Goal: Task Accomplishment & Management: Use online tool/utility

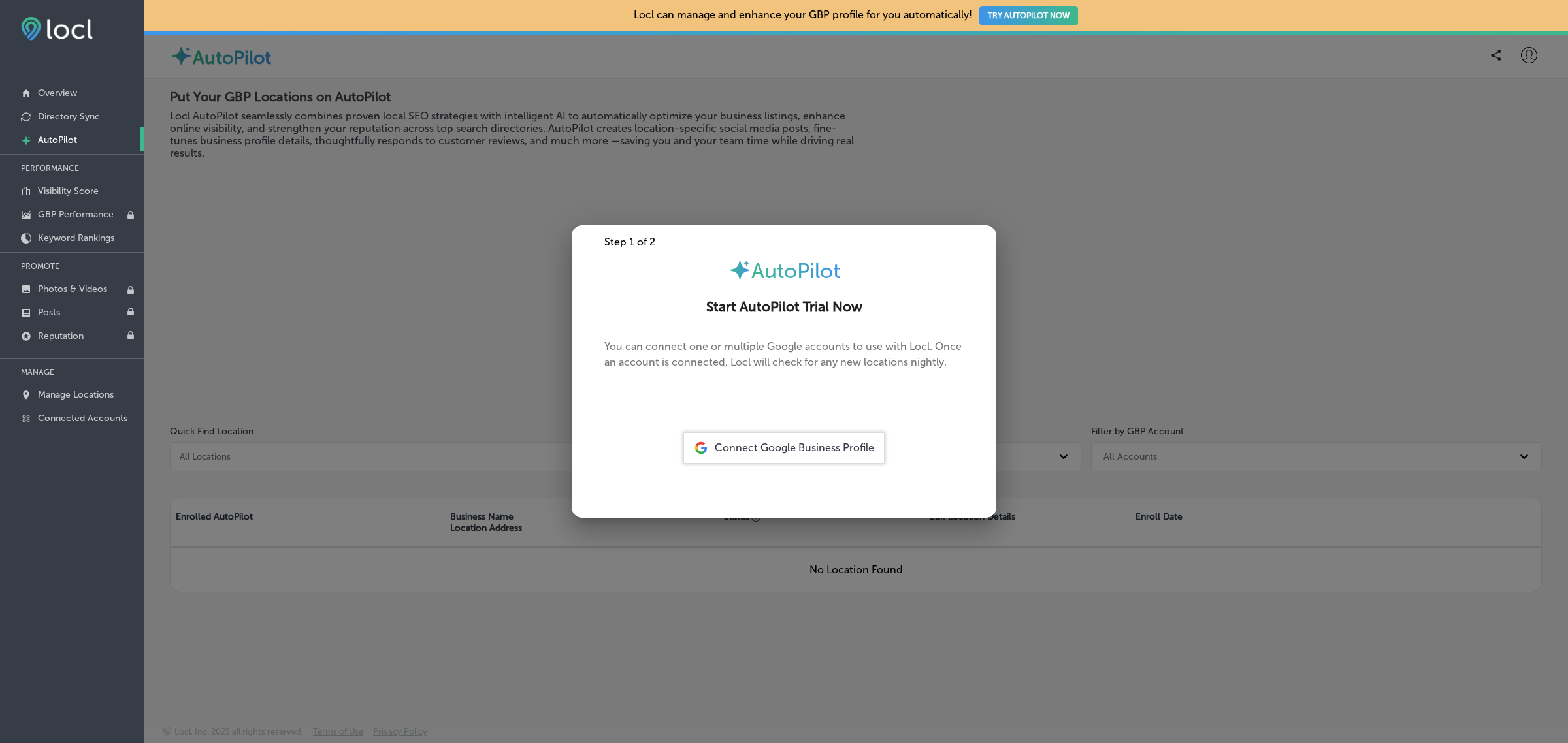
click at [375, 348] on div at bounding box center [784, 372] width 1568 height 743
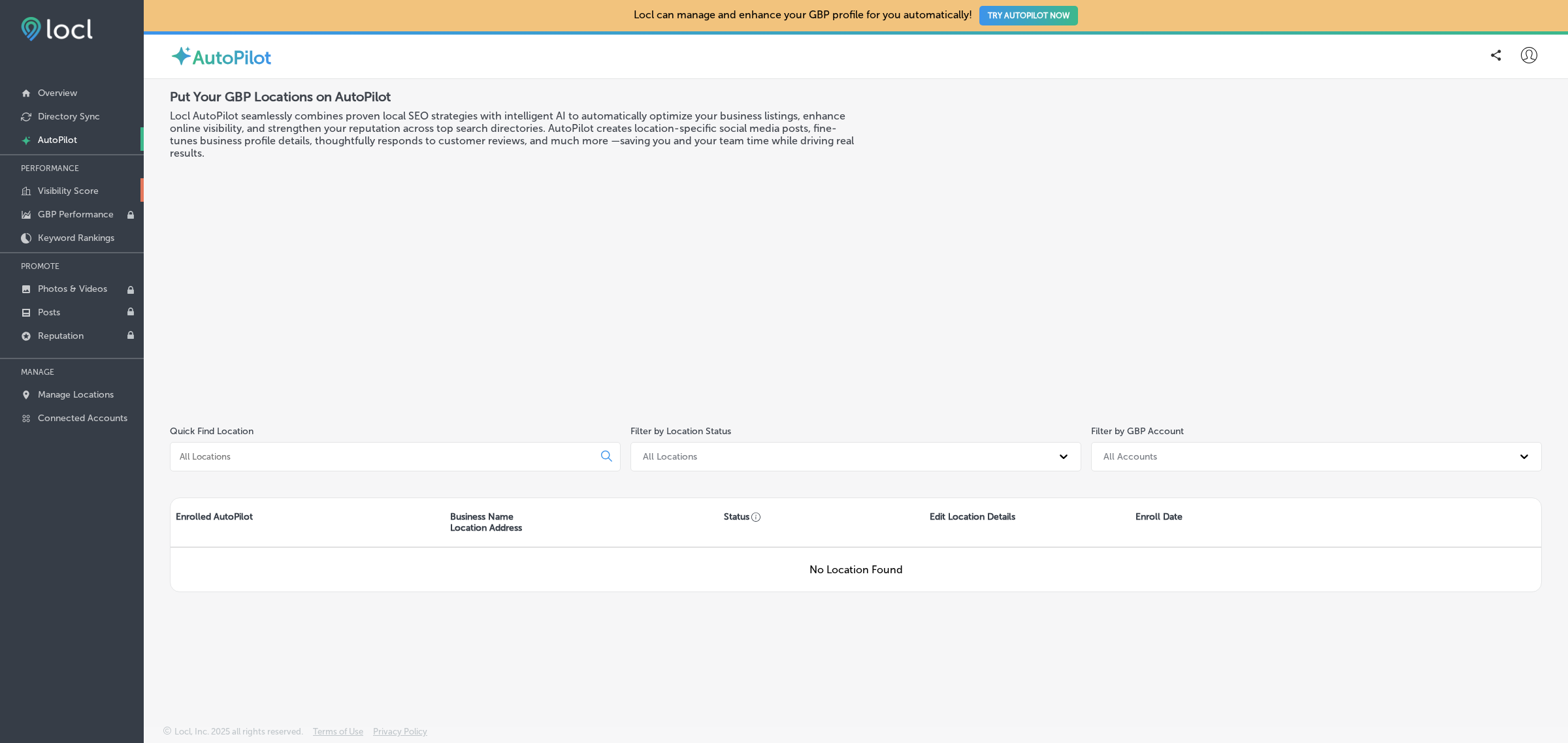
click at [83, 191] on p "Visibility Score" at bounding box center [69, 191] width 61 height 11
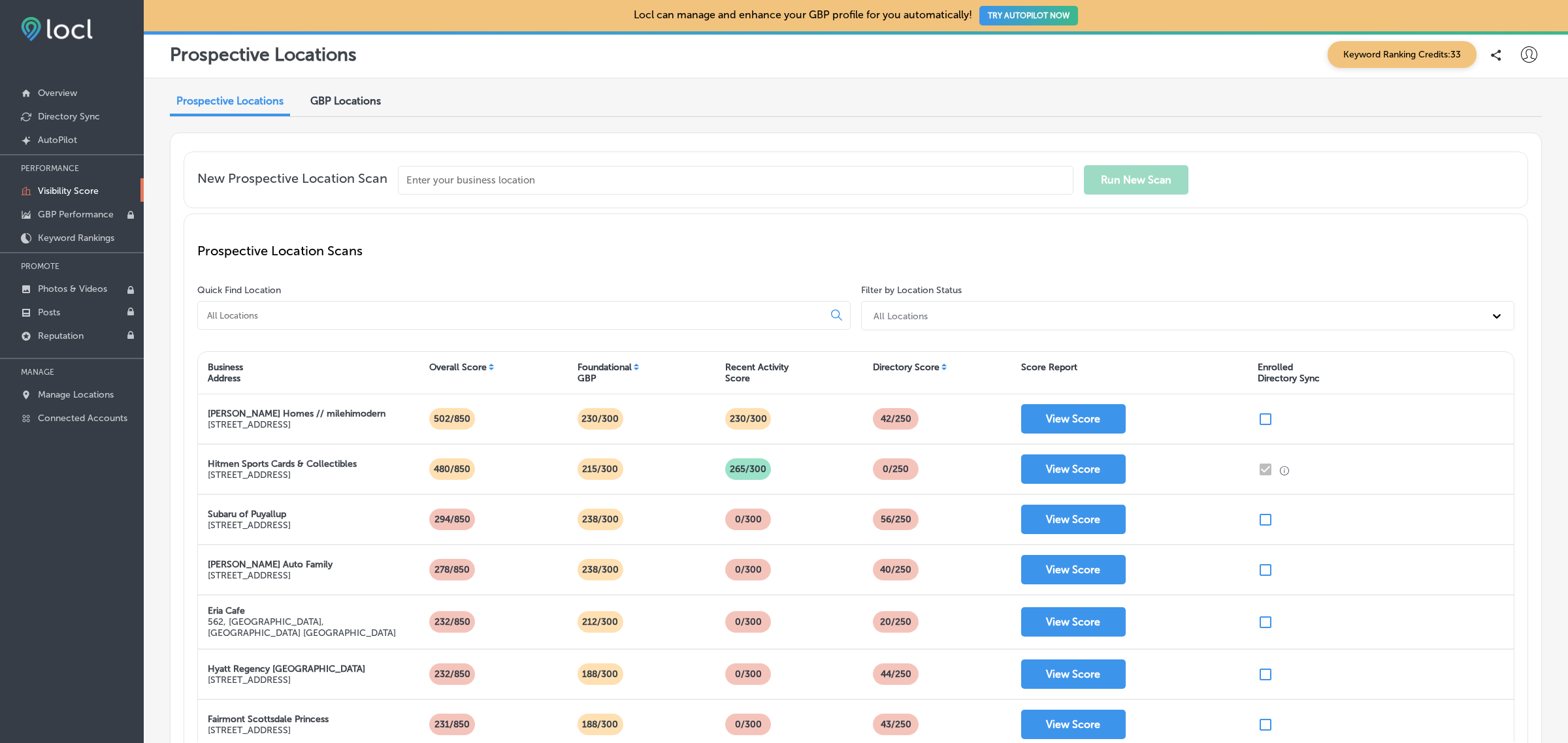
click at [318, 317] on input at bounding box center [512, 316] width 615 height 12
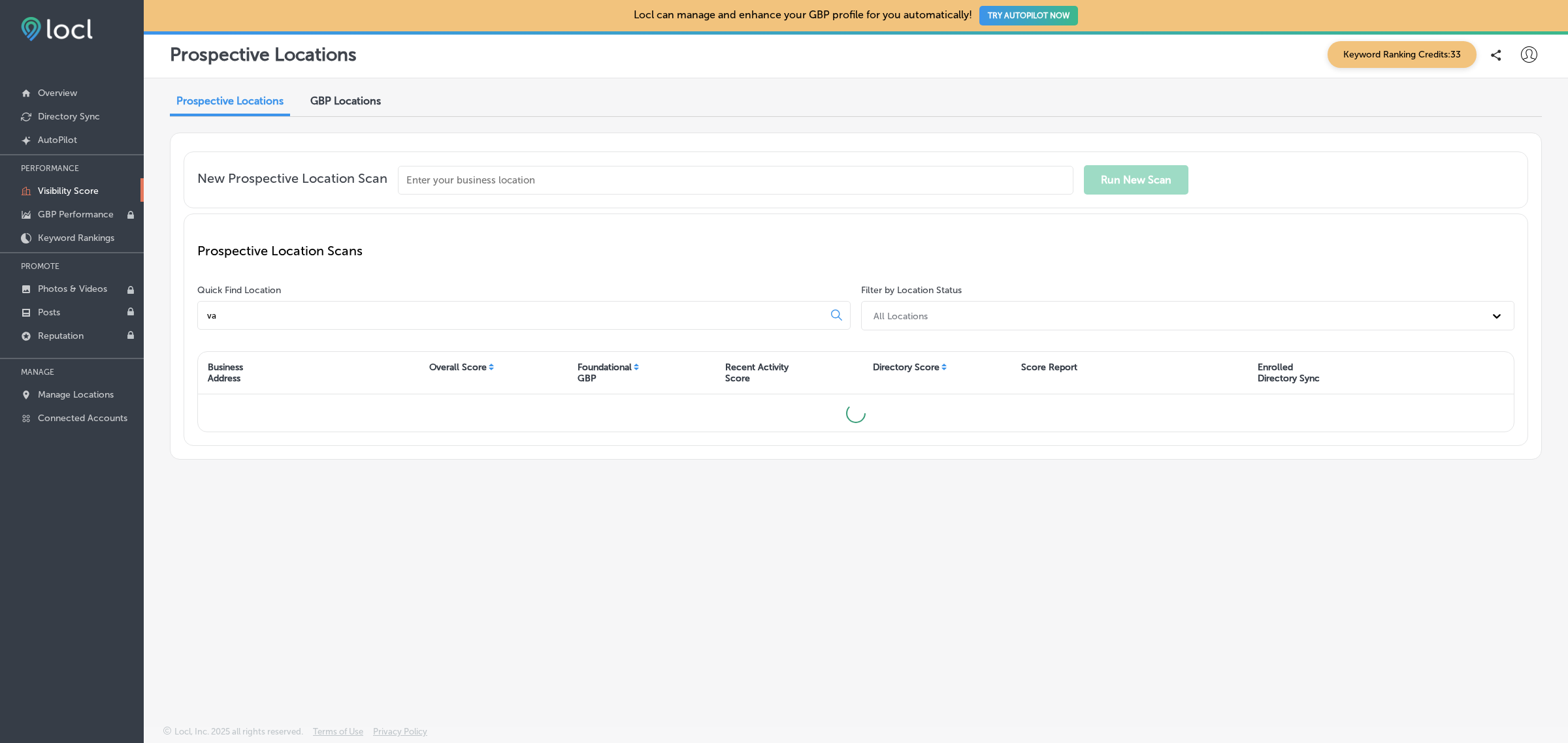
type input "v"
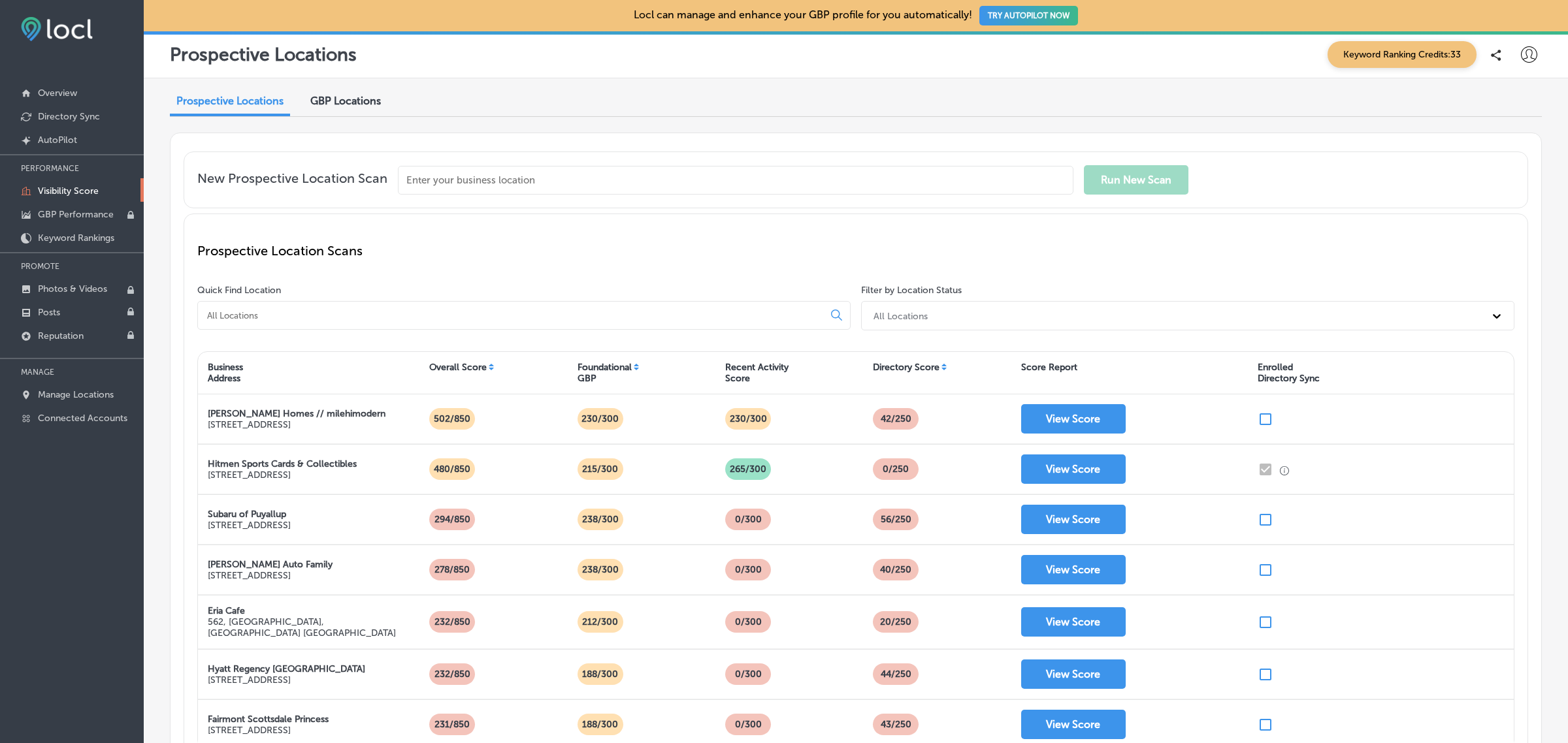
click at [449, 183] on input "text" at bounding box center [735, 180] width 676 height 29
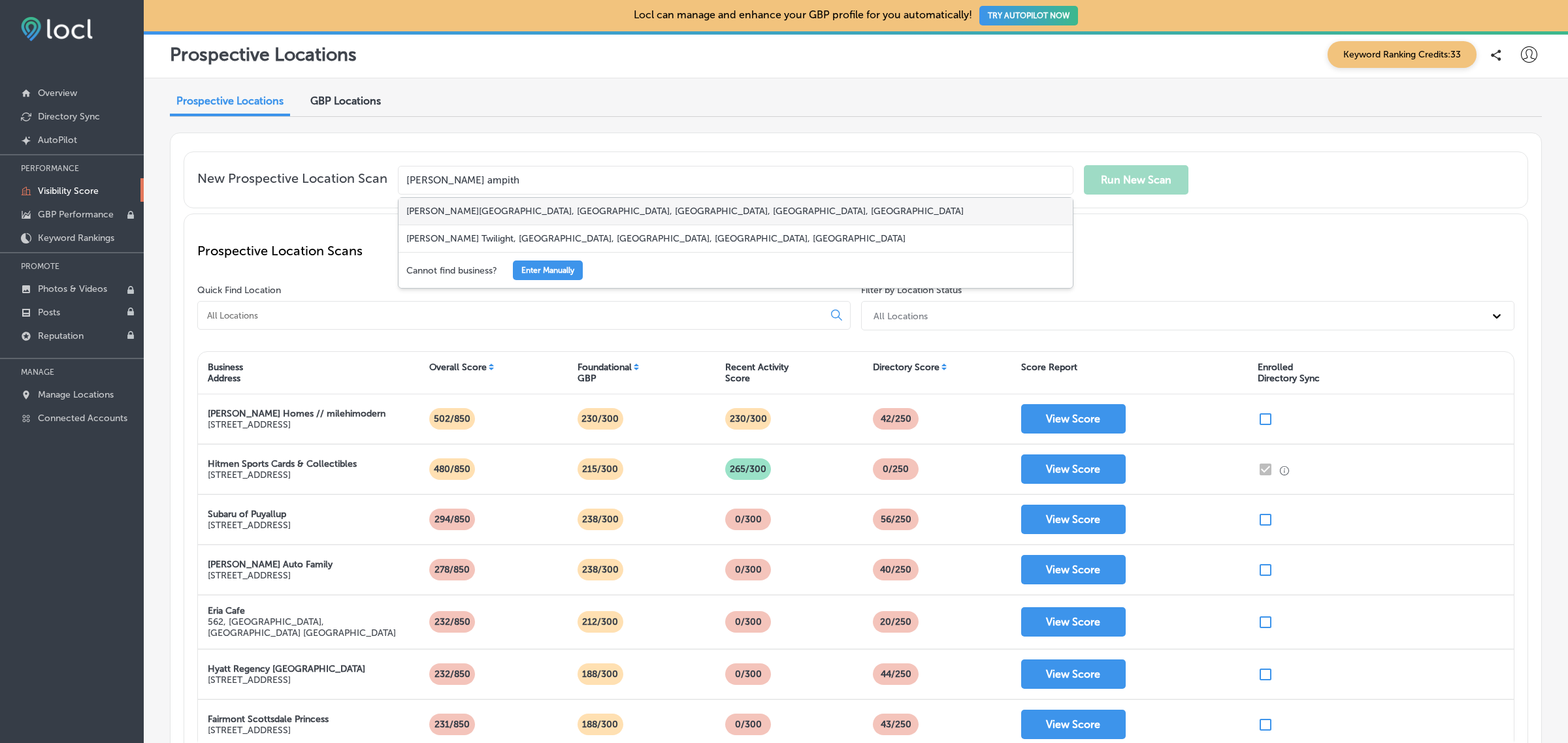
click at [455, 211] on div "Ogden Amphitheater, 25th Street, Ogden, UT, USA" at bounding box center [735, 211] width 674 height 28
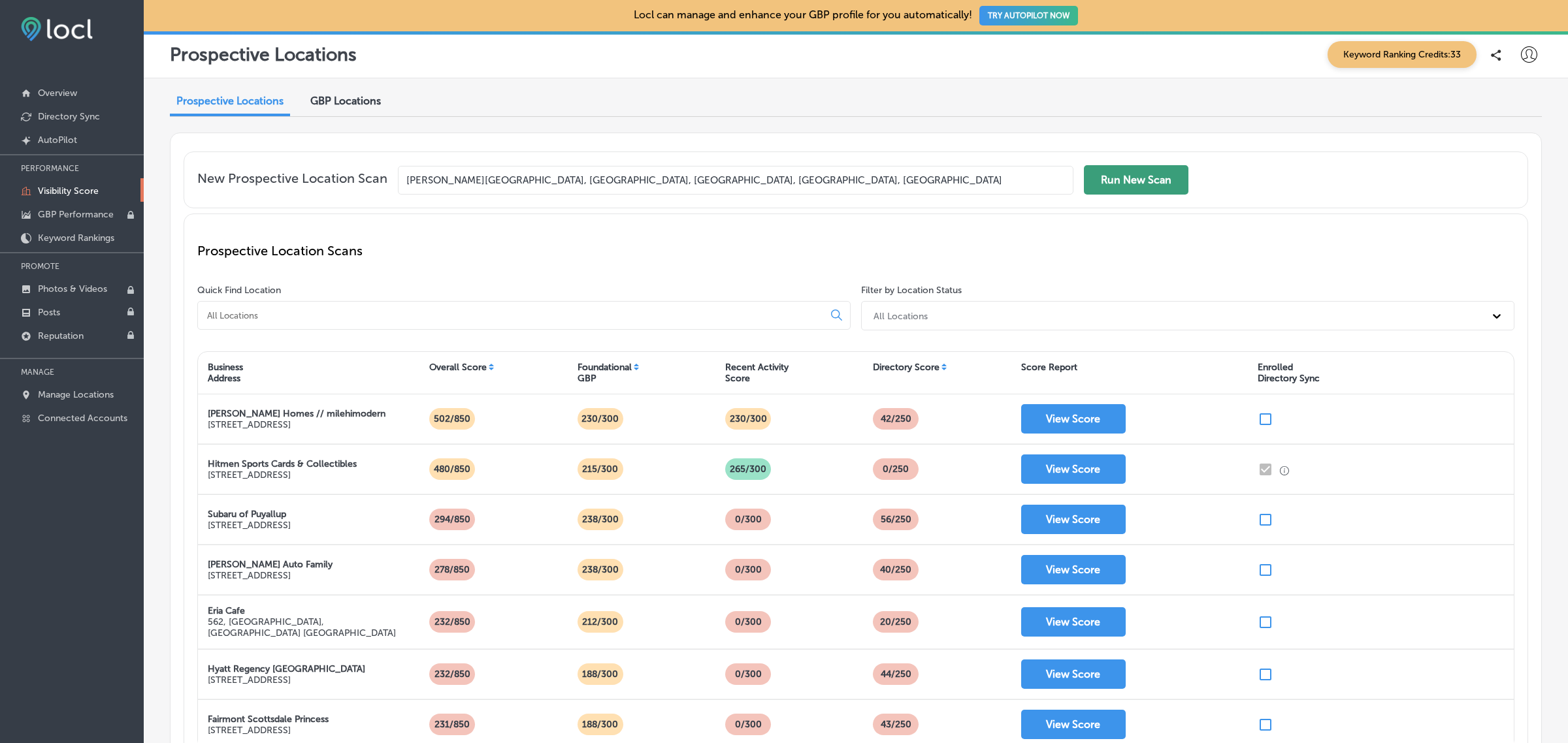
click at [1156, 184] on button "Run New Scan" at bounding box center [1136, 179] width 104 height 29
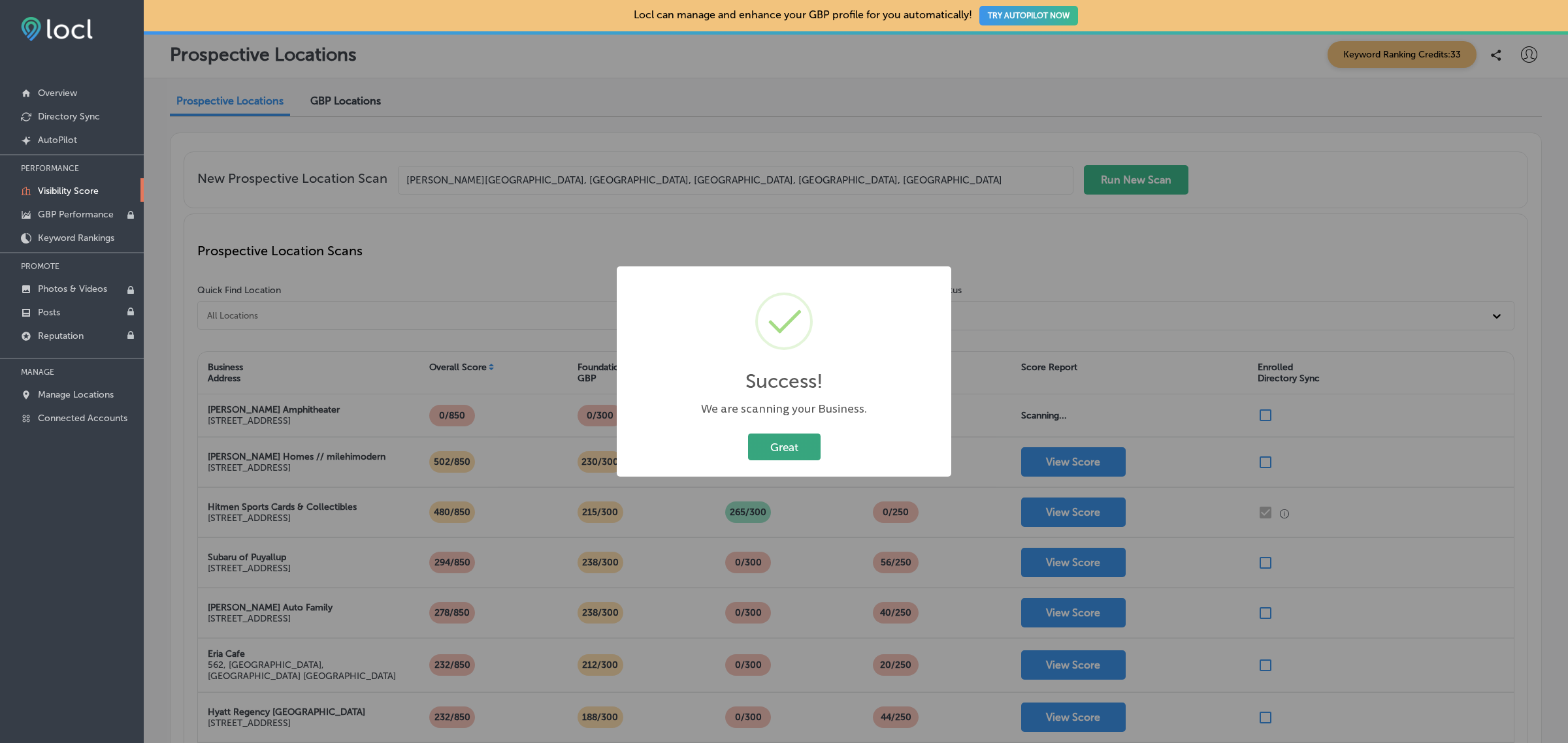
click at [765, 447] on button "Great" at bounding box center [784, 447] width 72 height 27
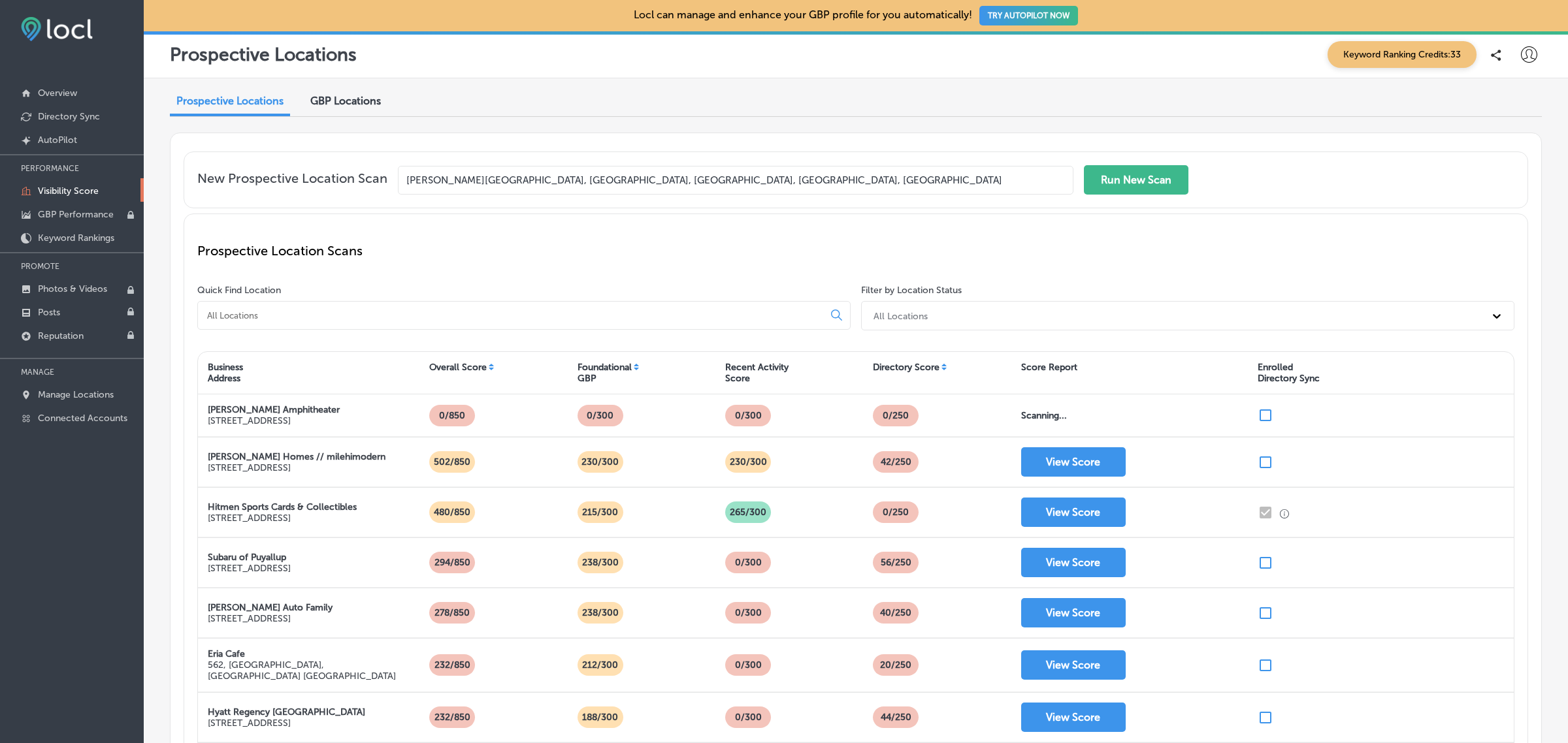
click at [736, 182] on input "Ogden Amphitheater, 25th Street, Ogden, UT, USA" at bounding box center [735, 180] width 676 height 29
type input "v"
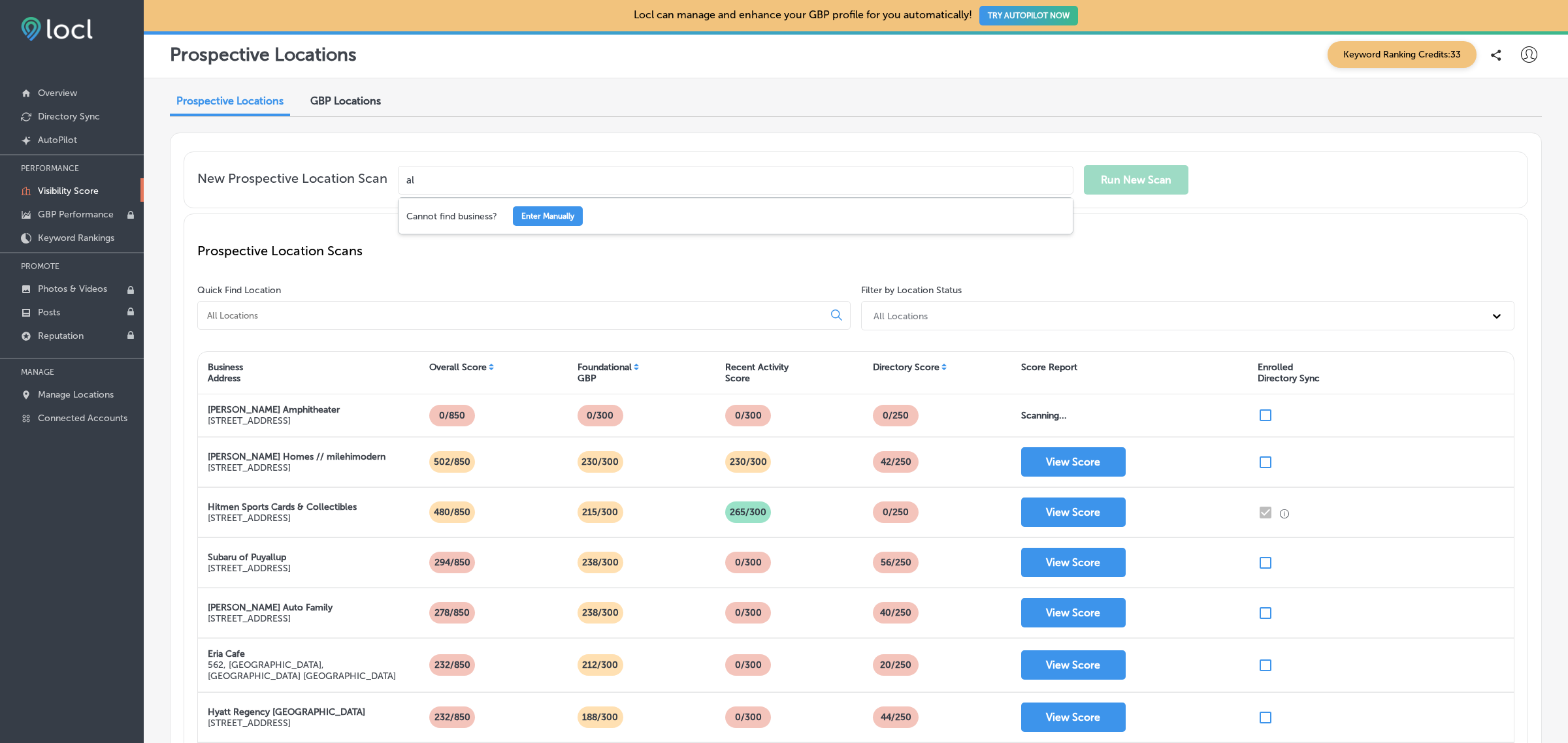
type input "a"
click at [629, 207] on div "Valley House Inn of Utah, East 200 South, Huntsville, UT, USA" at bounding box center [735, 211] width 674 height 27
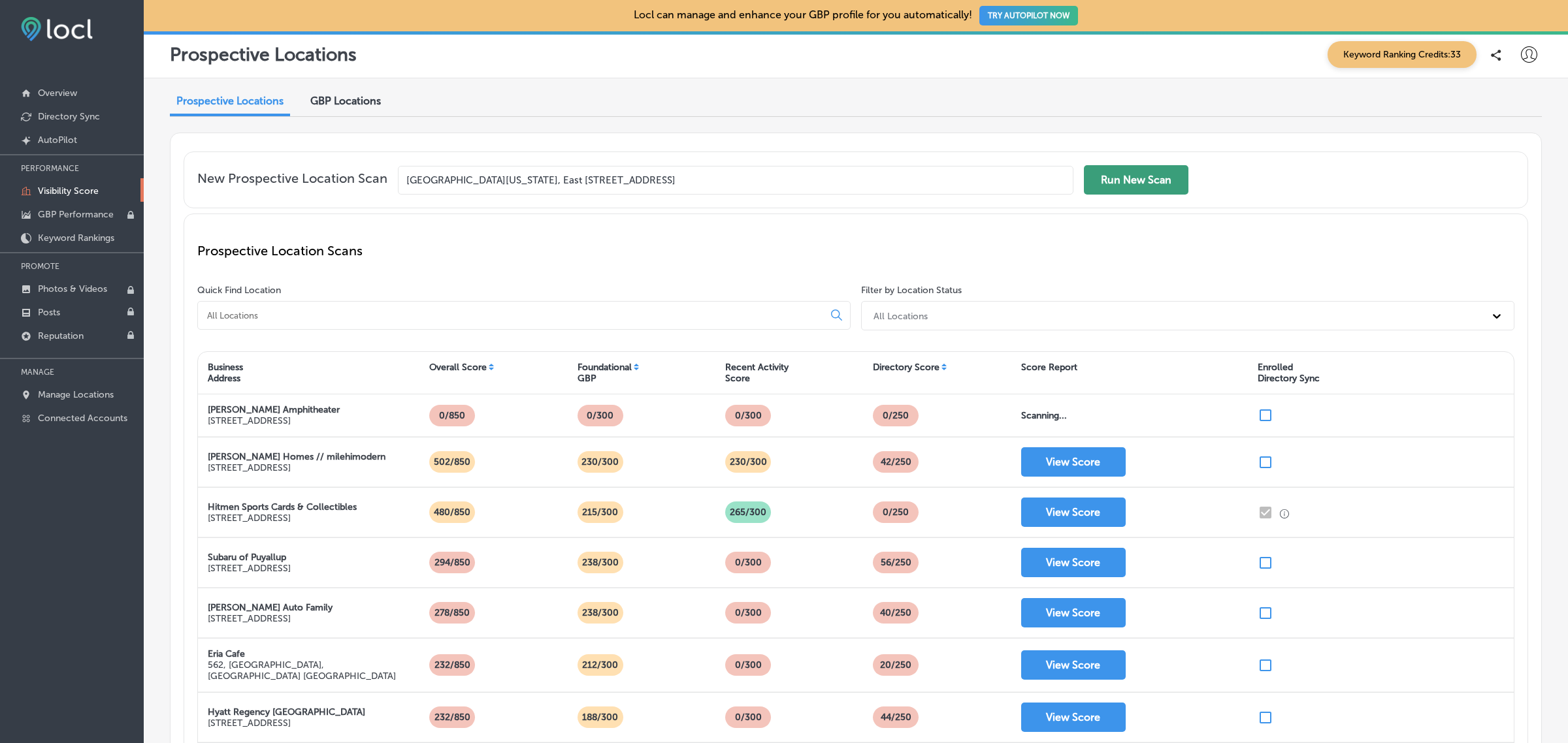
click at [1154, 184] on button "Run New Scan" at bounding box center [1136, 179] width 104 height 29
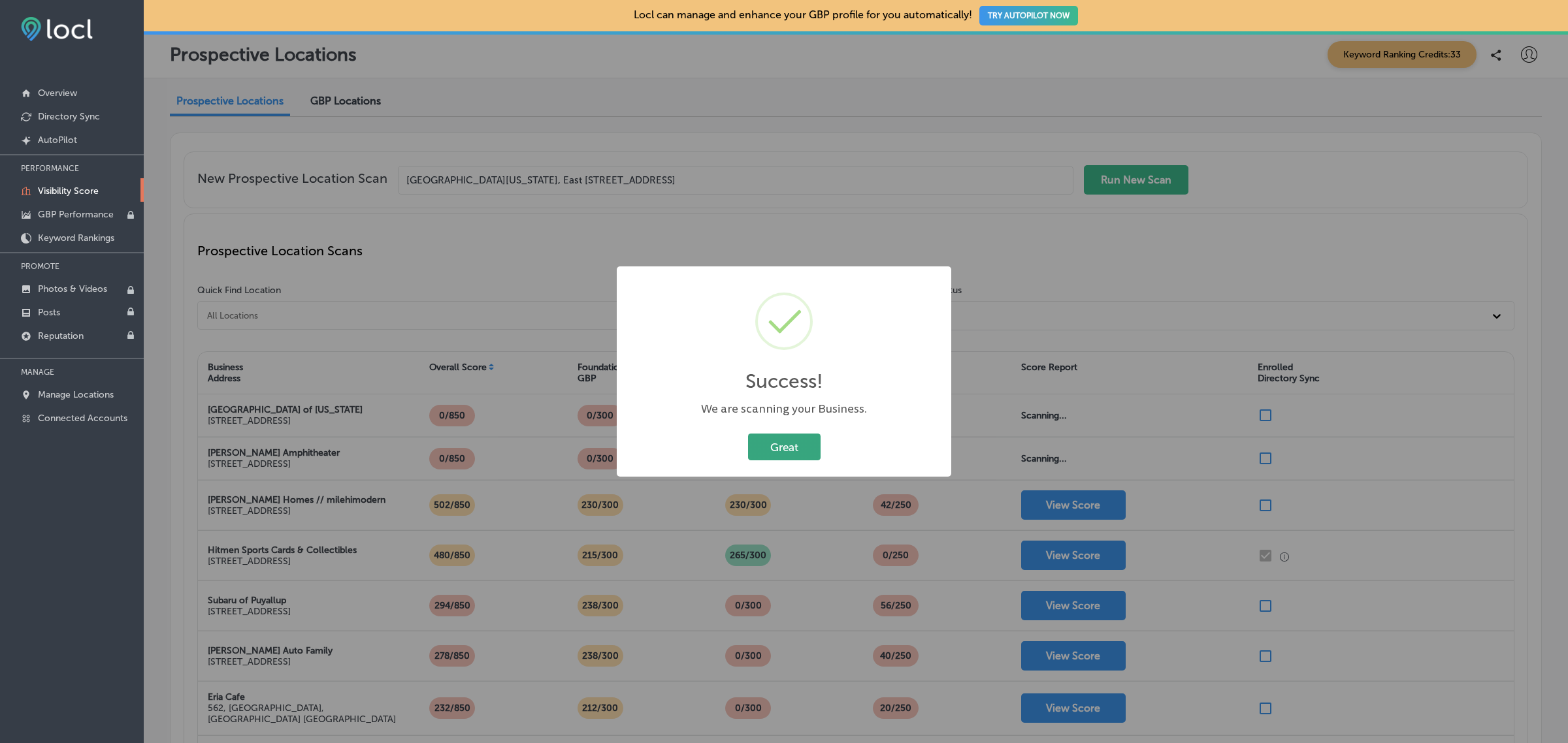
click at [765, 449] on button "Great" at bounding box center [784, 447] width 72 height 27
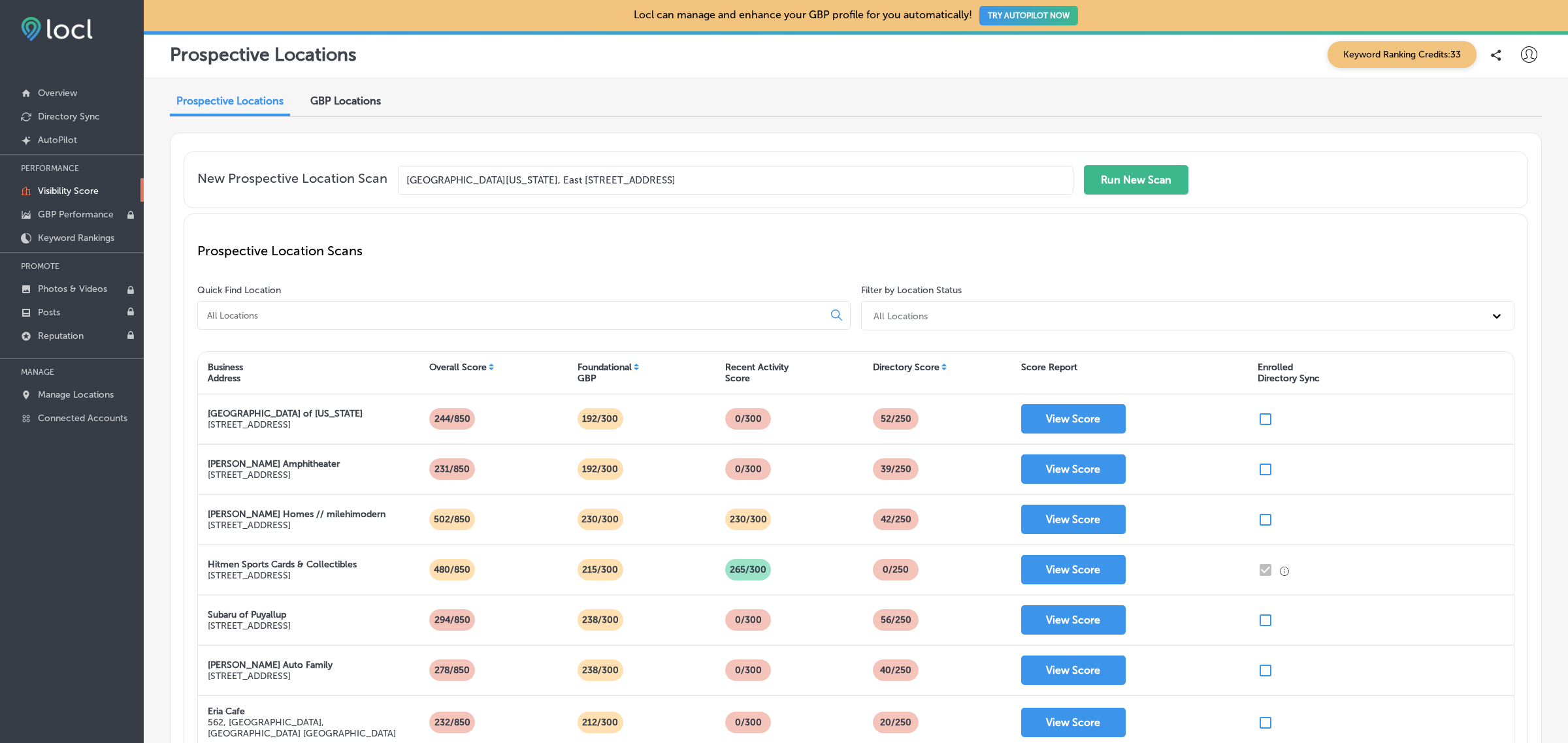
click at [743, 179] on input "Valley House Inn of Utah, East 200 South, Huntsville, UT, USA" at bounding box center [735, 180] width 676 height 29
type input "r"
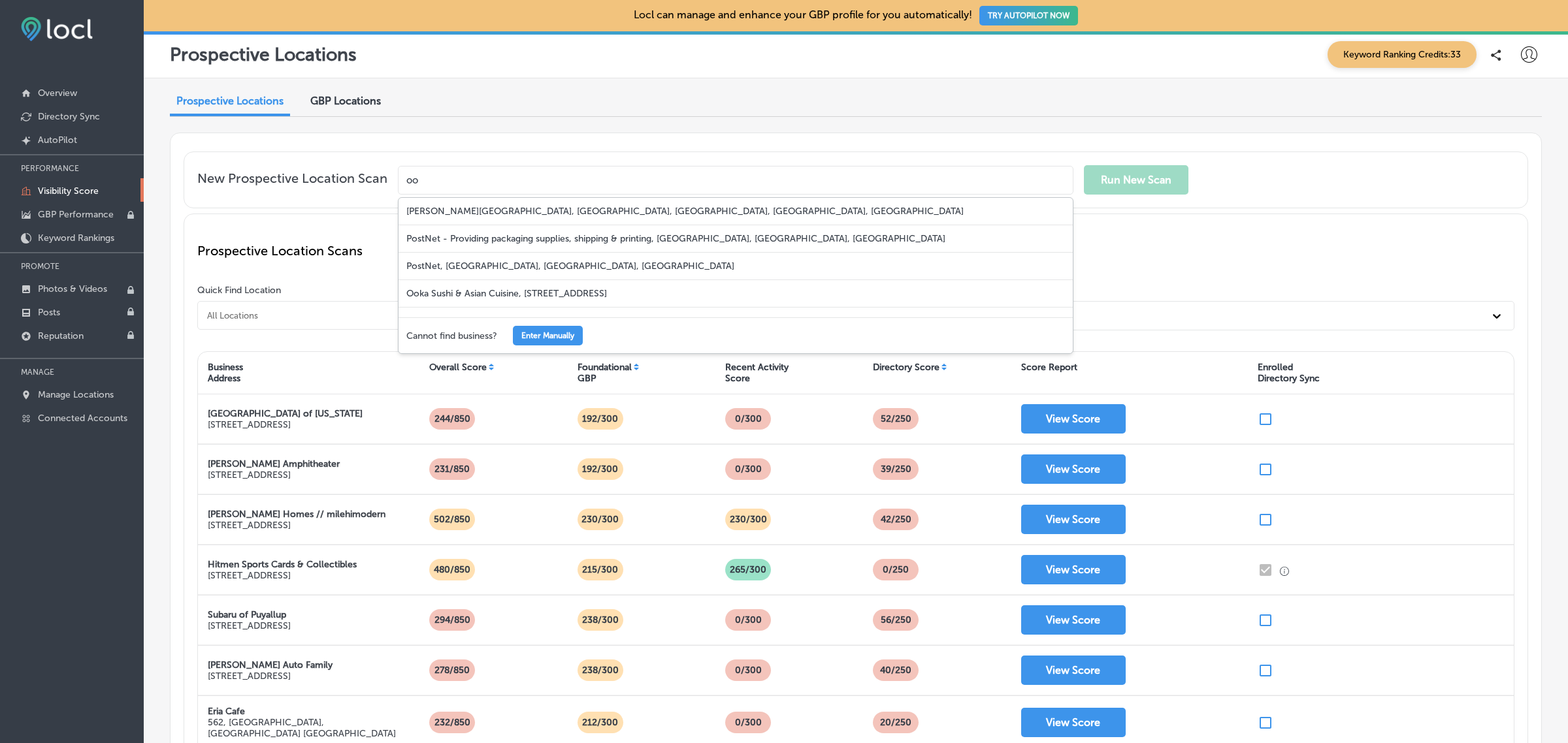
type input "o"
click at [609, 214] on div "Roosters Brewing, 25th Street, Ogden, UT, USA" at bounding box center [735, 211] width 674 height 28
type input "Roosters Brewing, 25th Street, Ogden, UT, USA"
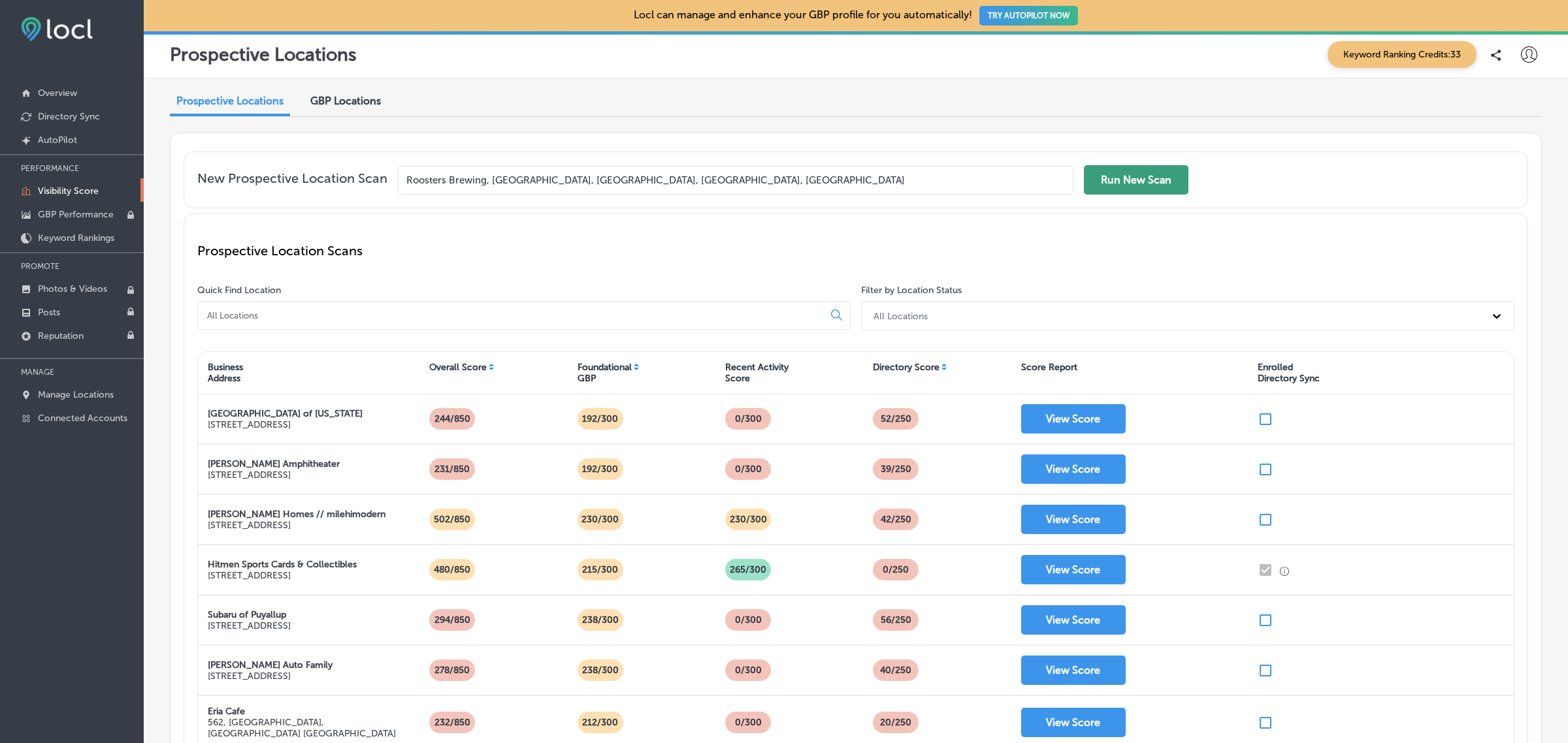
click at [1108, 184] on button "Run New Scan" at bounding box center [1136, 179] width 104 height 29
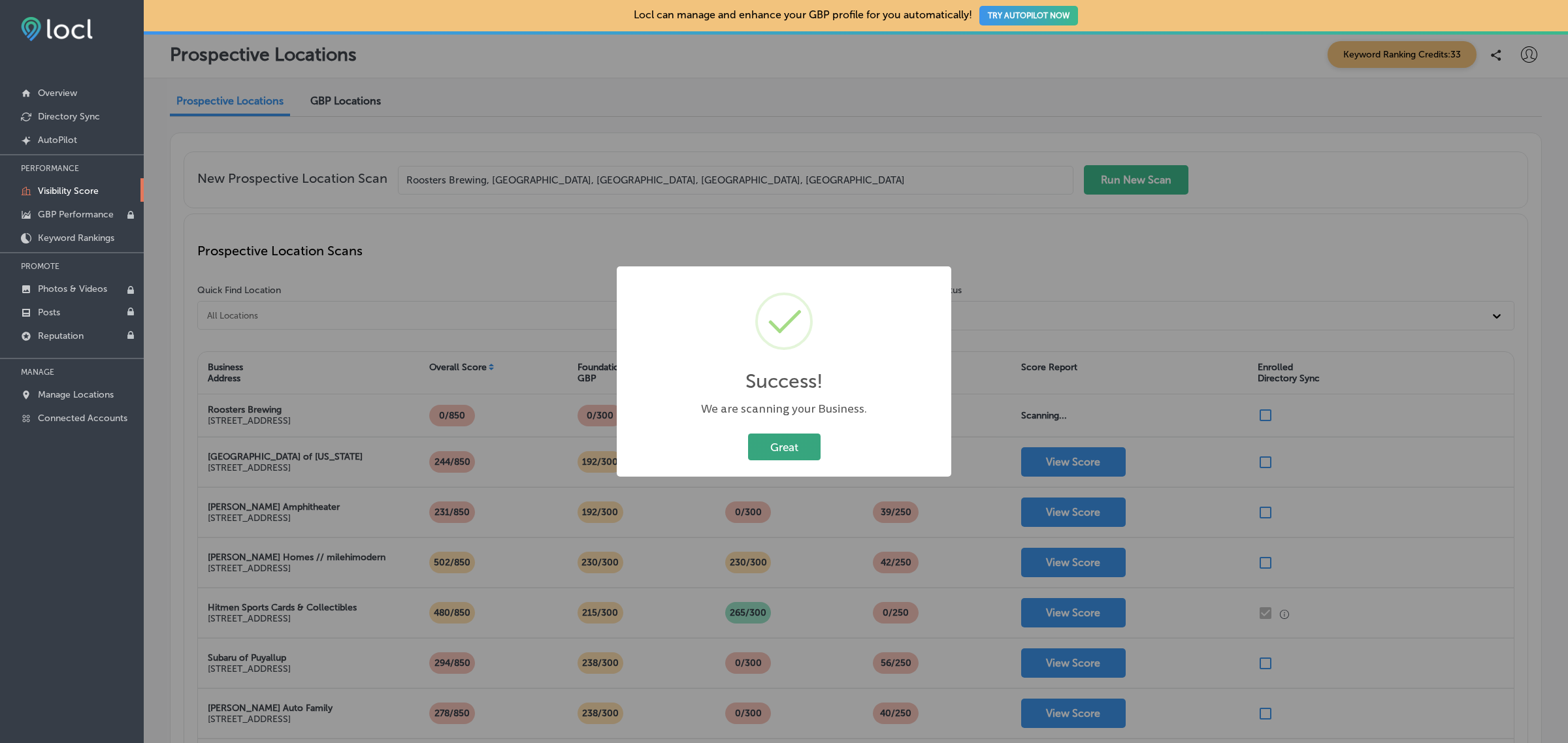
click at [775, 444] on button "Great" at bounding box center [784, 447] width 72 height 27
